Goal: Information Seeking & Learning: Learn about a topic

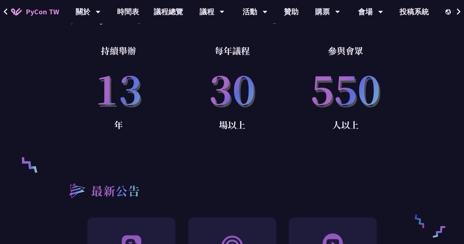
scroll to position [497, 0]
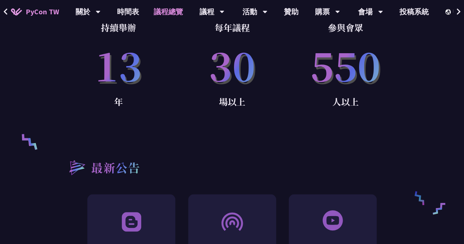
click at [171, 6] on link "議程總覽" at bounding box center [168, 11] width 44 height 23
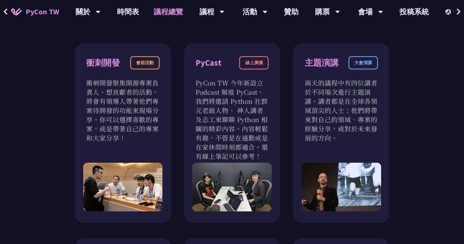
scroll to position [245, 0]
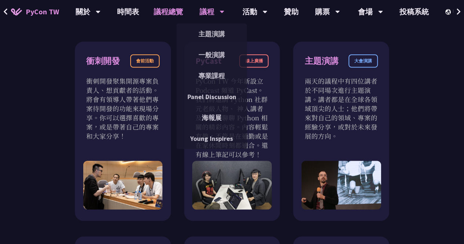
click at [212, 6] on div "議程" at bounding box center [211, 11] width 25 height 23
click at [212, 9] on div "議程" at bounding box center [211, 11] width 25 height 23
click at [210, 29] on link "主題演講" at bounding box center [211, 33] width 70 height 17
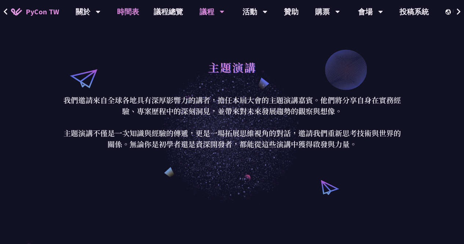
click at [129, 11] on link "時間表" at bounding box center [128, 11] width 37 height 23
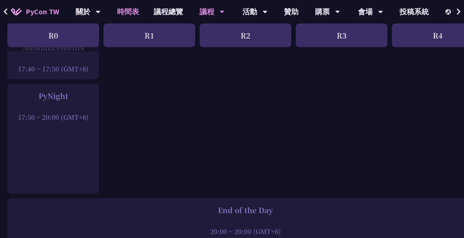
scroll to position [1121, 0]
